Goal: Information Seeking & Learning: Find specific fact

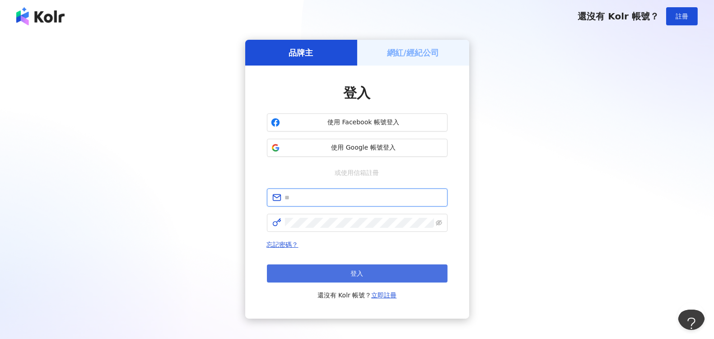
type input "**********"
click at [327, 274] on button "登入" at bounding box center [357, 273] width 181 height 18
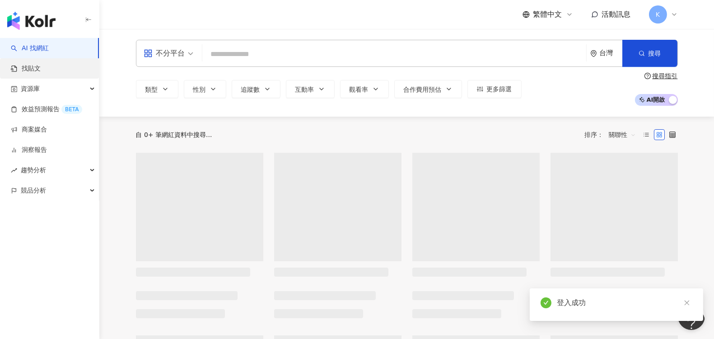
click at [31, 69] on link "找貼文" at bounding box center [26, 68] width 30 height 9
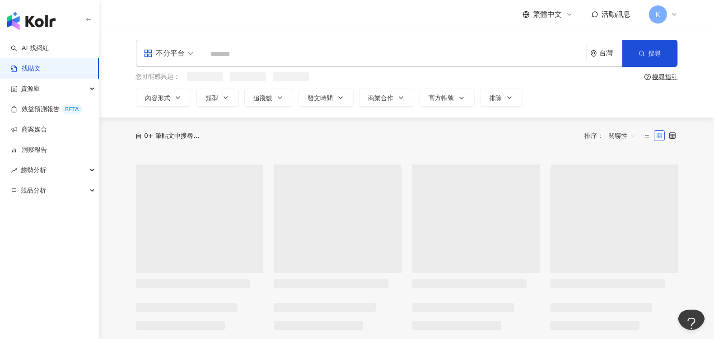
click at [36, 70] on link "找貼文" at bounding box center [26, 68] width 30 height 9
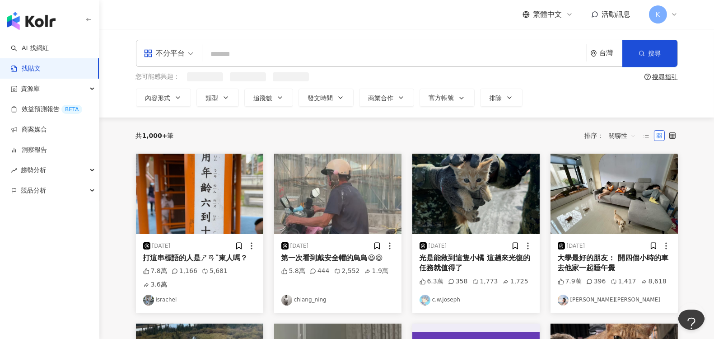
click at [234, 53] on input "search" at bounding box center [394, 53] width 377 height 19
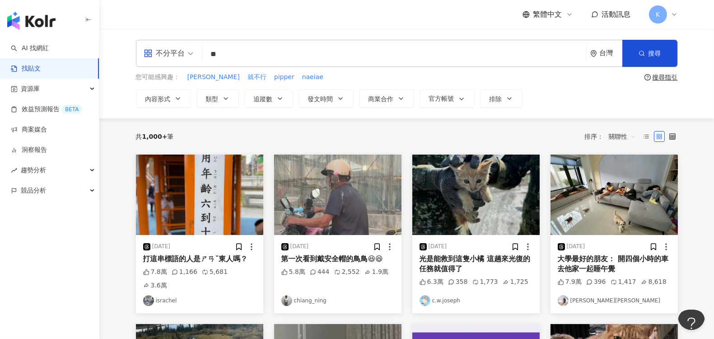
type input "**"
type input "******"
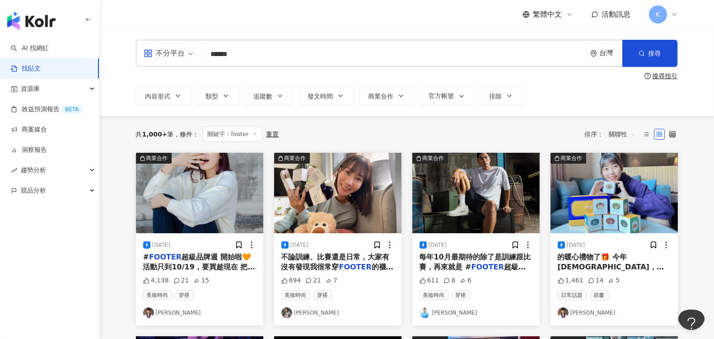
click at [625, 135] on span "關聯性" at bounding box center [622, 134] width 27 height 14
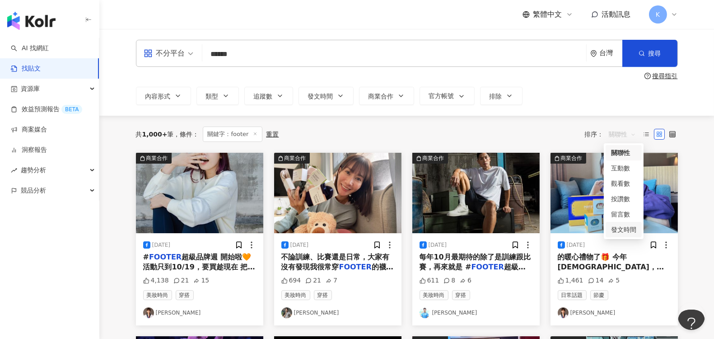
click at [617, 229] on div "發文時間" at bounding box center [623, 230] width 25 height 10
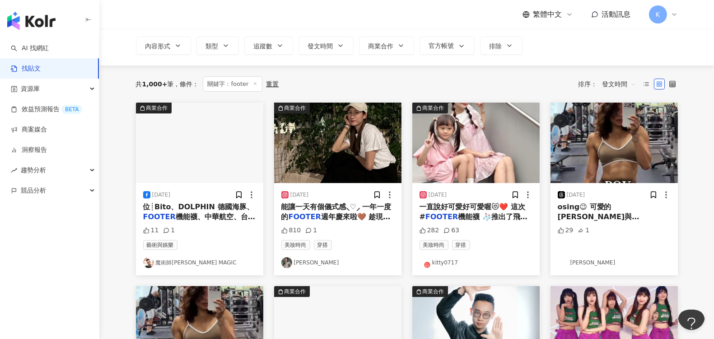
scroll to position [50, 0]
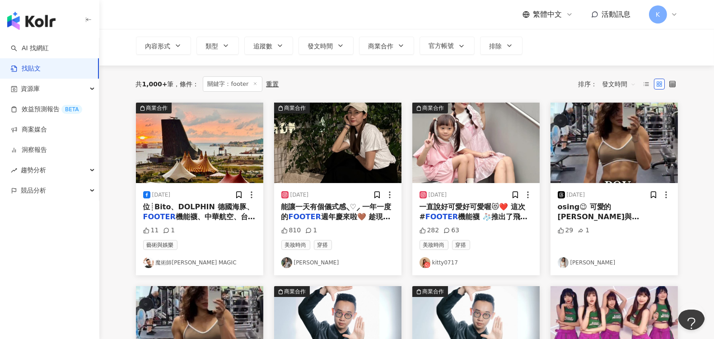
click at [335, 215] on span "週年慶來啦🤎 趁現在，和我" at bounding box center [336, 221] width 109 height 19
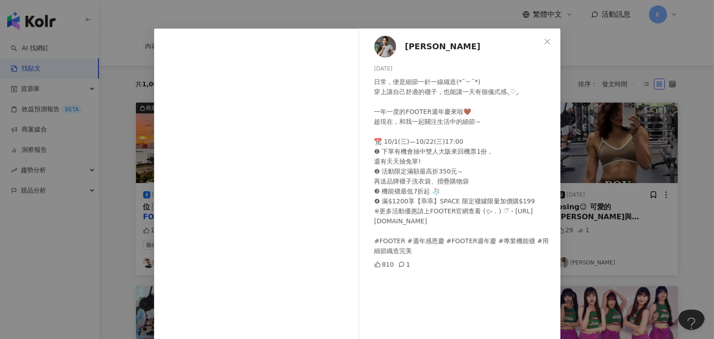
scroll to position [16, 0]
click at [544, 41] on icon "close" at bounding box center [547, 41] width 7 height 7
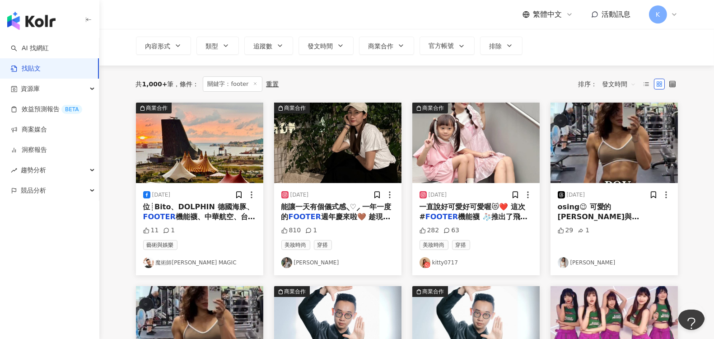
click at [26, 70] on link "找貼文" at bounding box center [26, 68] width 30 height 9
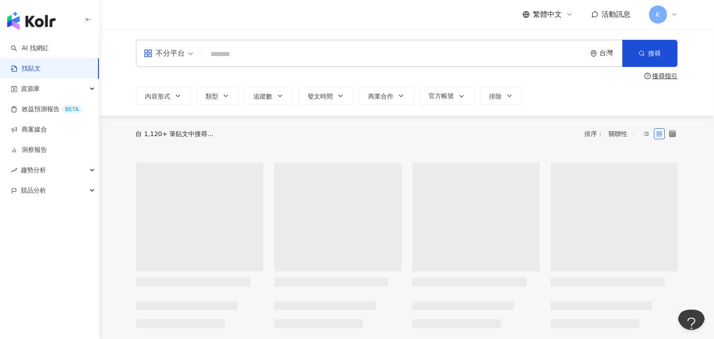
click at [267, 53] on input "search" at bounding box center [394, 53] width 377 height 19
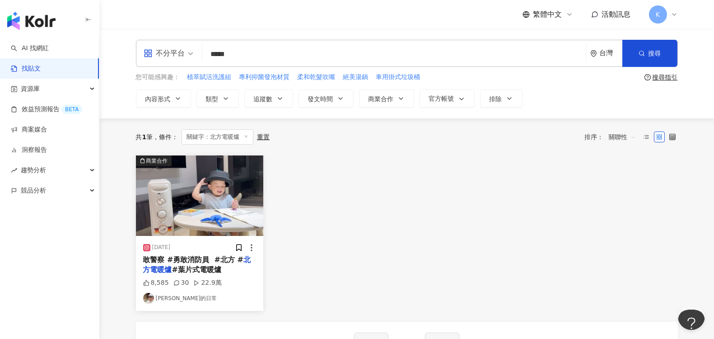
click at [190, 265] on span "#葉片式電暖爐" at bounding box center [196, 269] width 49 height 9
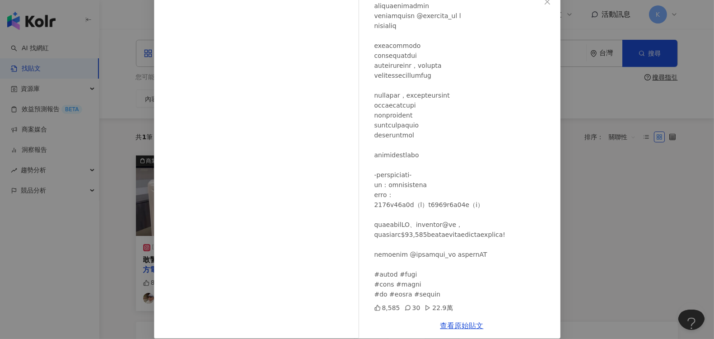
scroll to position [66, 0]
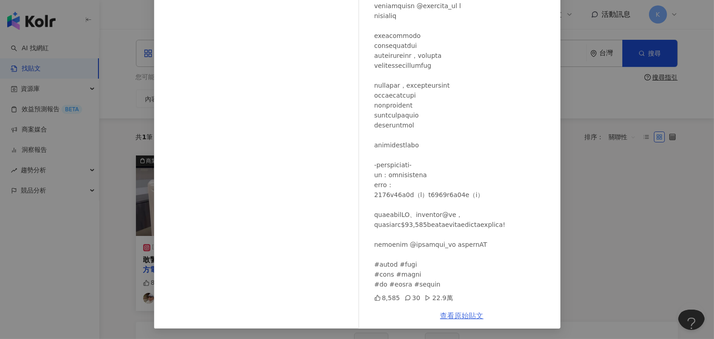
click at [455, 315] on link "查看原始貼文" at bounding box center [462, 315] width 43 height 9
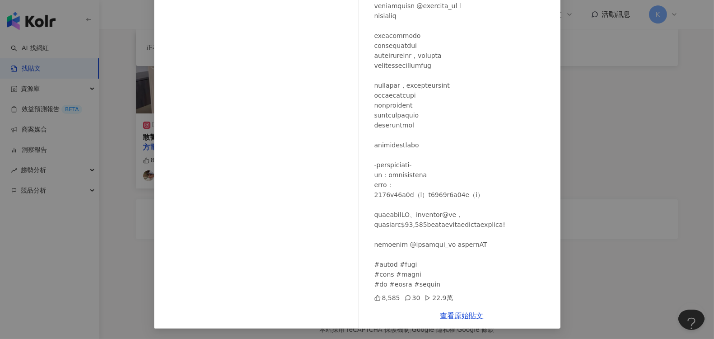
scroll to position [145, 0]
drag, startPoint x: 373, startPoint y: 154, endPoint x: 440, endPoint y: 157, distance: 66.9
click at [440, 157] on div at bounding box center [464, 95] width 179 height 388
copy div "北方電器粉絲團抽獎活動"
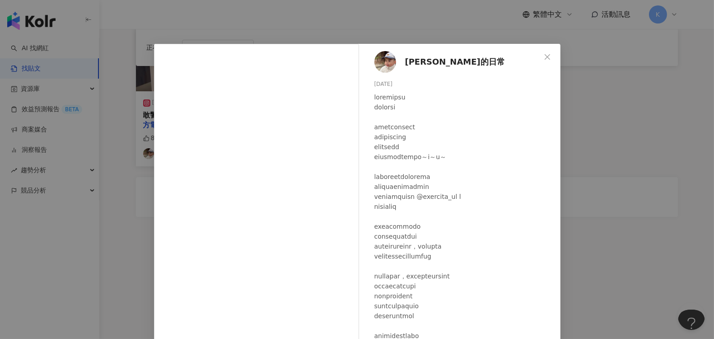
scroll to position [0, 0]
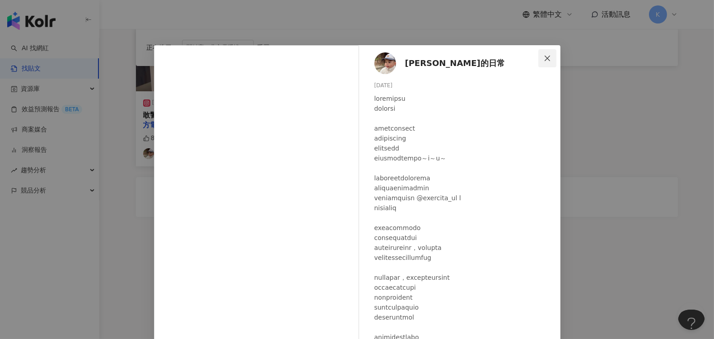
click at [545, 61] on icon "close" at bounding box center [547, 57] width 5 height 5
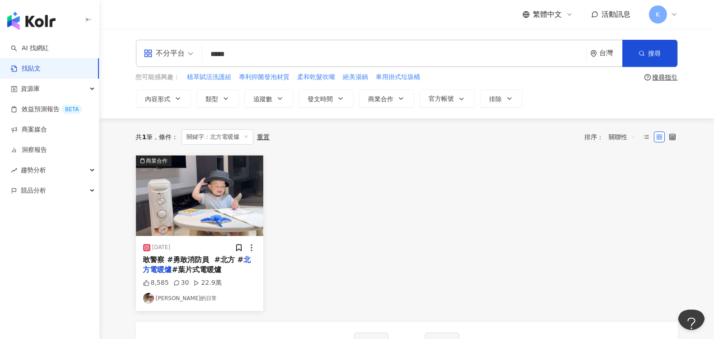
drag, startPoint x: 254, startPoint y: 55, endPoint x: 197, endPoint y: 52, distance: 56.1
click at [197, 52] on div "不分平台 北方電暖爐 ***** 台灣 搜尋" at bounding box center [407, 53] width 542 height 27
paste input "******"
type input "**********"
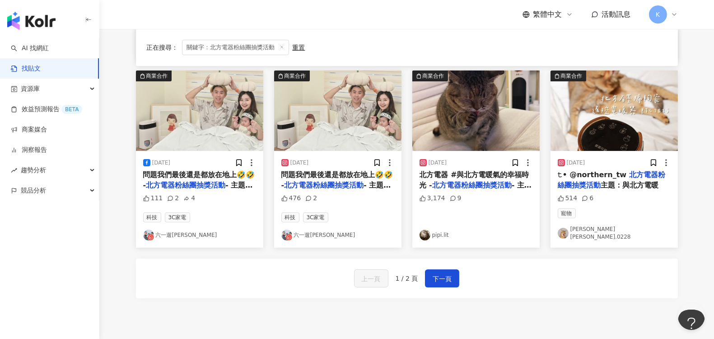
scroll to position [502, 0]
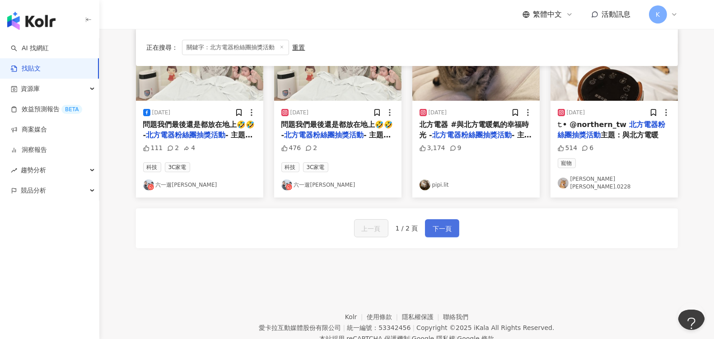
click at [451, 220] on button "下一頁" at bounding box center [442, 228] width 34 height 18
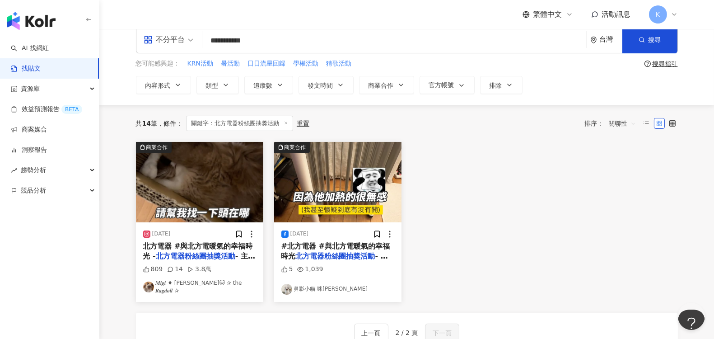
scroll to position [0, 0]
